Goal: Task Accomplishment & Management: Complete application form

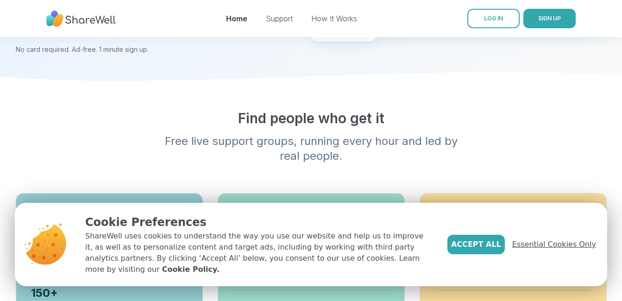
click at [568, 250] on span "Essential Cookies Only" at bounding box center [554, 244] width 84 height 11
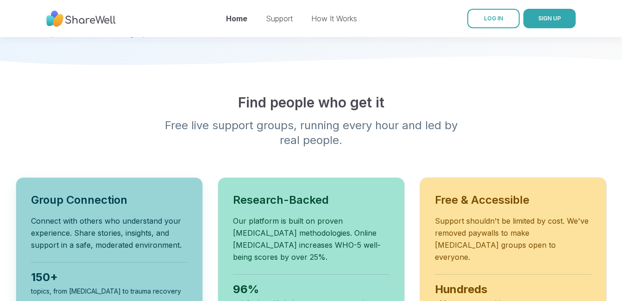
scroll to position [241, 0]
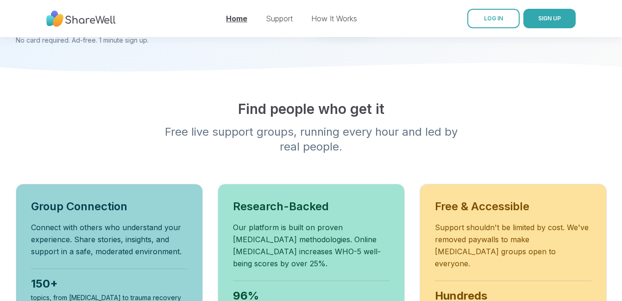
click at [236, 19] on link "Home" at bounding box center [236, 18] width 21 height 9
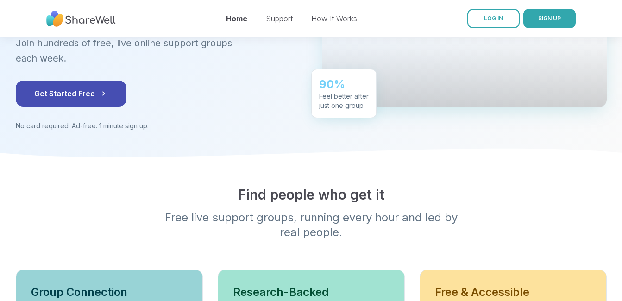
scroll to position [93, 0]
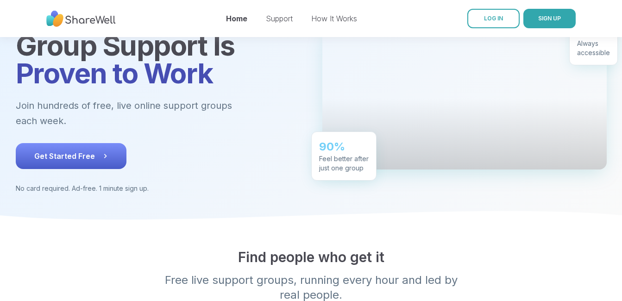
click at [76, 151] on span "Get Started Free" at bounding box center [71, 156] width 74 height 11
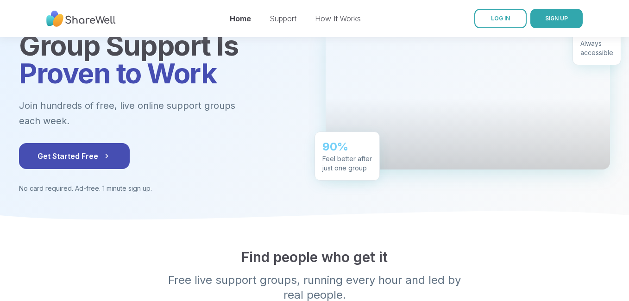
drag, startPoint x: 436, startPoint y: 17, endPoint x: 418, endPoint y: 24, distance: 18.9
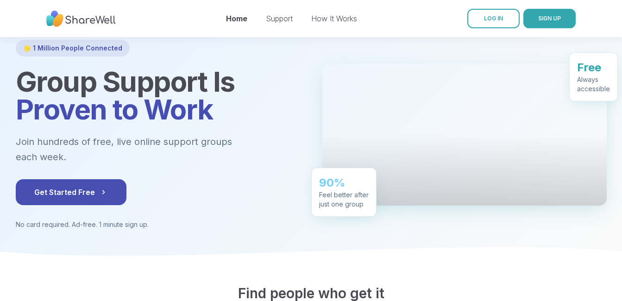
scroll to position [0, 0]
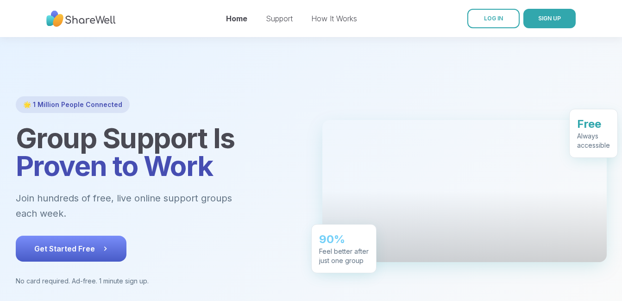
click at [49, 236] on button "Get Started Free" at bounding box center [71, 249] width 111 height 26
